Goal: Task Accomplishment & Management: Complete application form

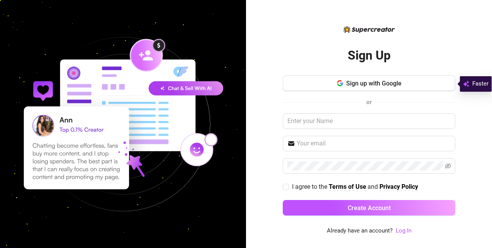
click at [305, 82] on button "Sign up with Google" at bounding box center [368, 82] width 172 height 15
click at [330, 85] on button "Sign up with Google" at bounding box center [368, 82] width 172 height 15
click at [358, 87] on span "Sign up with Google" at bounding box center [373, 83] width 55 height 7
click at [364, 83] on span "Sign up with Google" at bounding box center [373, 83] width 55 height 7
